Goal: Transaction & Acquisition: Purchase product/service

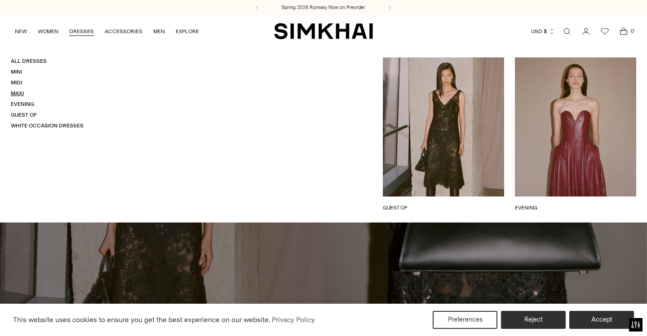
click at [20, 93] on link "Maxi" at bounding box center [17, 93] width 13 height 6
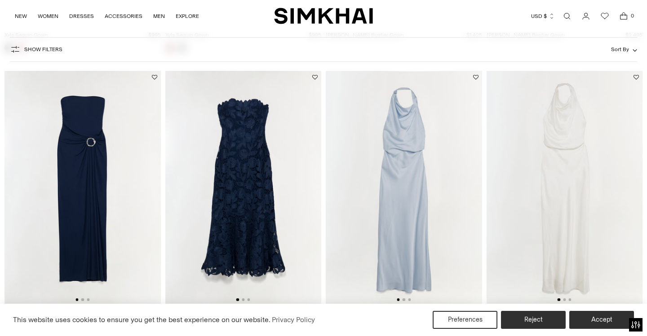
scroll to position [332, 0]
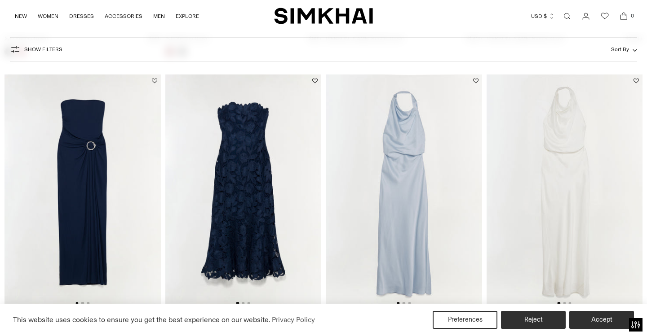
click at [94, 180] on img at bounding box center [82, 192] width 156 height 234
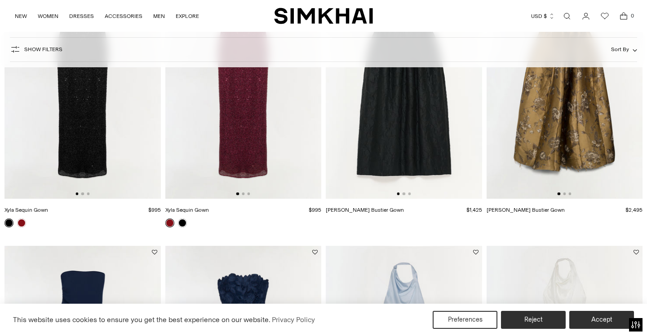
scroll to position [0, 0]
